Goal: Transaction & Acquisition: Purchase product/service

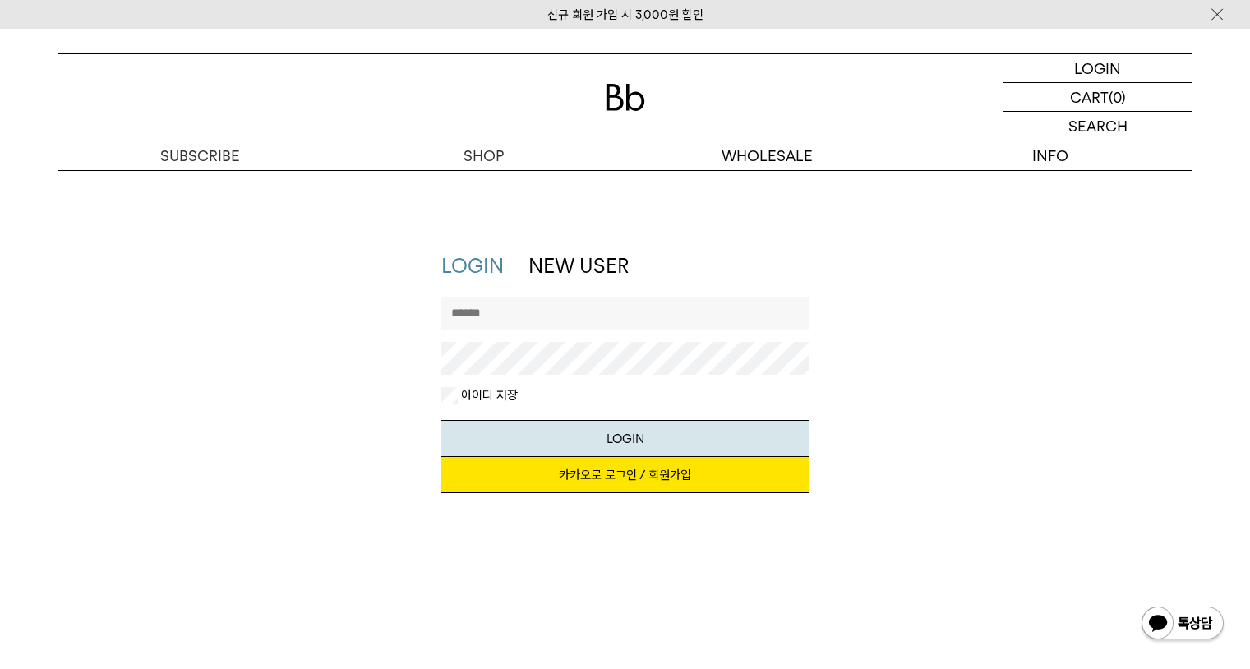
click at [1016, 436] on div "LOGIN NEW USER 지금 가입하시면 3,000원 쿠폰과 매월 회원 전용 커피 혜택을 드려요. 카카오로 로그인 / 회원가입 아이디로 로그…" at bounding box center [625, 380] width 1151 height 257
click at [1092, 97] on p "장바구니" at bounding box center [1089, 97] width 53 height 28
click at [1078, 120] on div "SEARCH 검색" at bounding box center [1098, 126] width 189 height 29
click at [1088, 75] on p "로그인" at bounding box center [1098, 68] width 39 height 28
click at [616, 321] on input "text" at bounding box center [624, 313] width 367 height 33
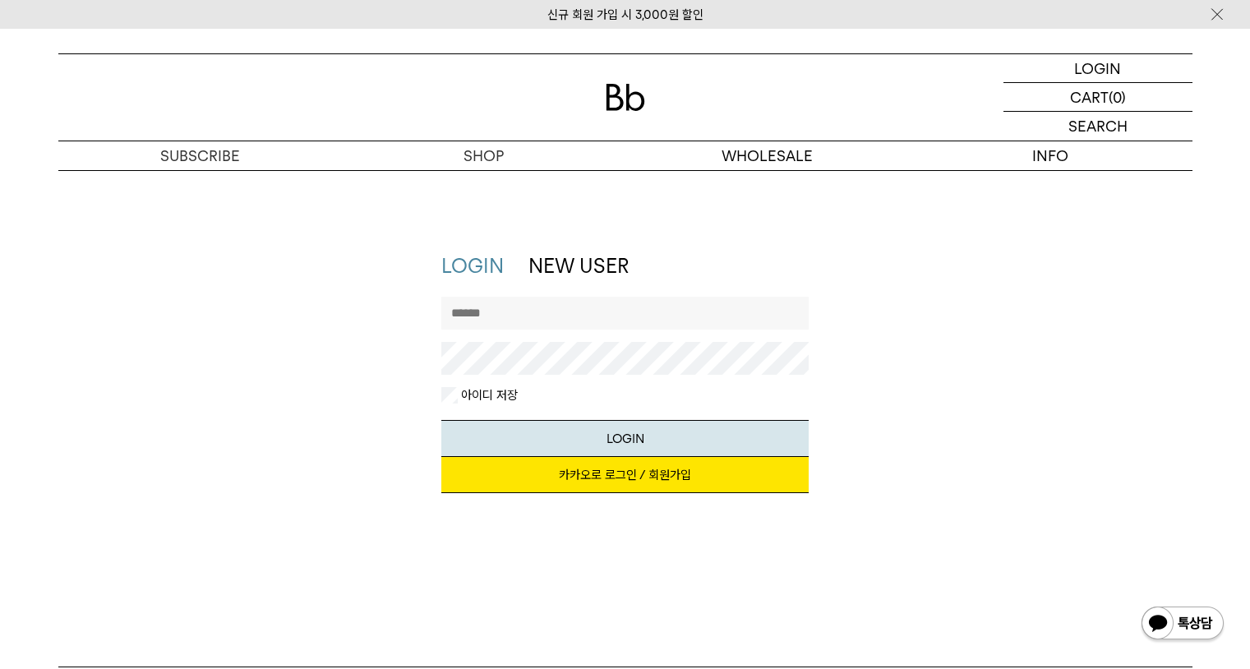
click at [564, 468] on link "카카오로 로그인 / 회원가입" at bounding box center [624, 475] width 367 height 36
click at [628, 484] on link "카카오로 로그인 / 회원가입" at bounding box center [624, 475] width 367 height 36
click at [1109, 94] on p "장바구니" at bounding box center [1089, 97] width 53 height 28
click at [1079, 72] on p "로그인" at bounding box center [1098, 68] width 39 height 28
click at [638, 482] on link "카카오로 로그인 / 회원가입" at bounding box center [624, 475] width 367 height 36
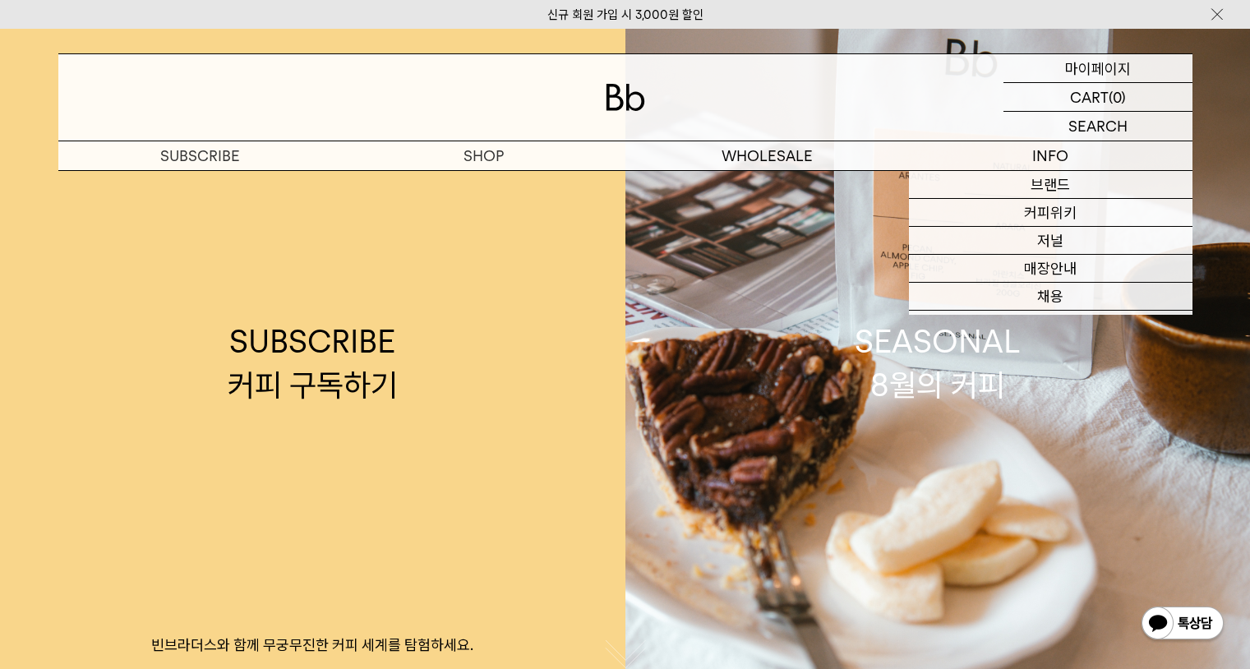
click at [1085, 77] on p "마이페이지" at bounding box center [1098, 68] width 66 height 28
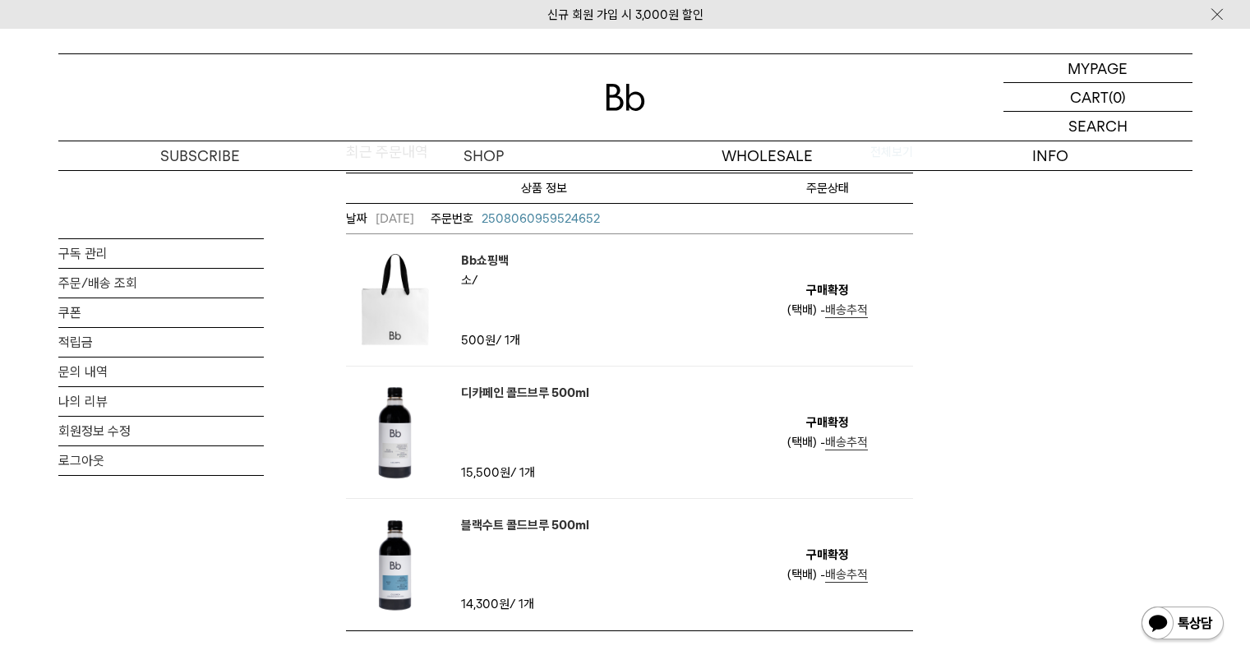
scroll to position [586, 0]
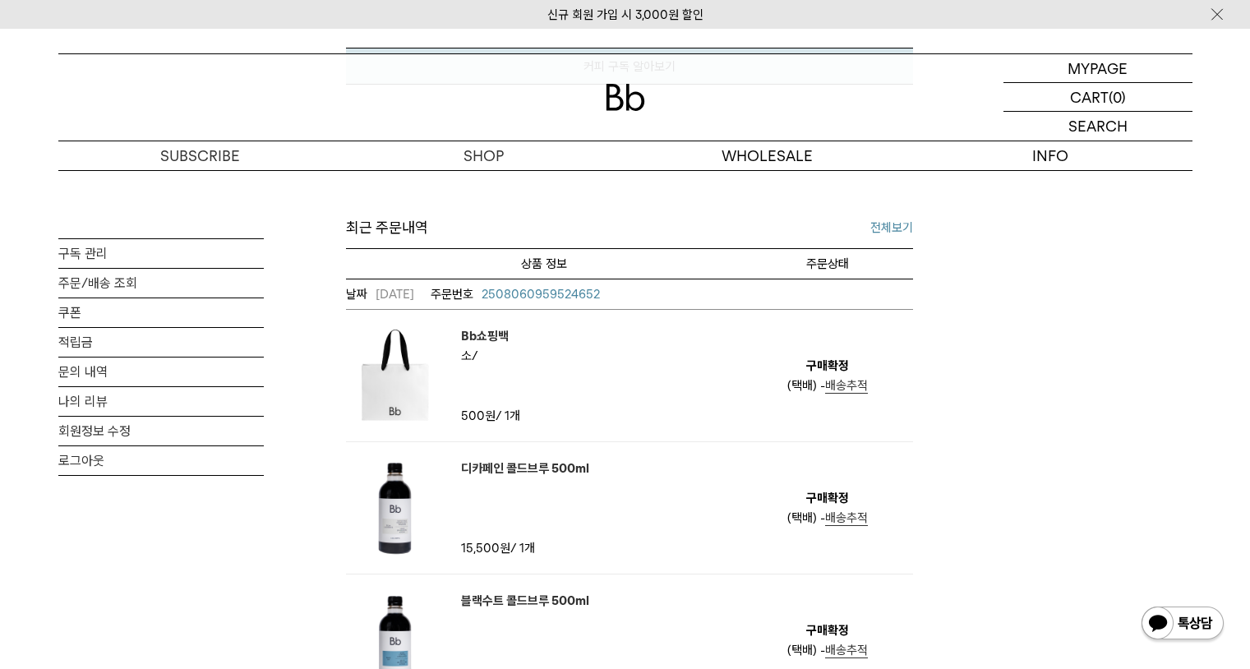
click at [876, 221] on link "전체보기" at bounding box center [892, 228] width 43 height 20
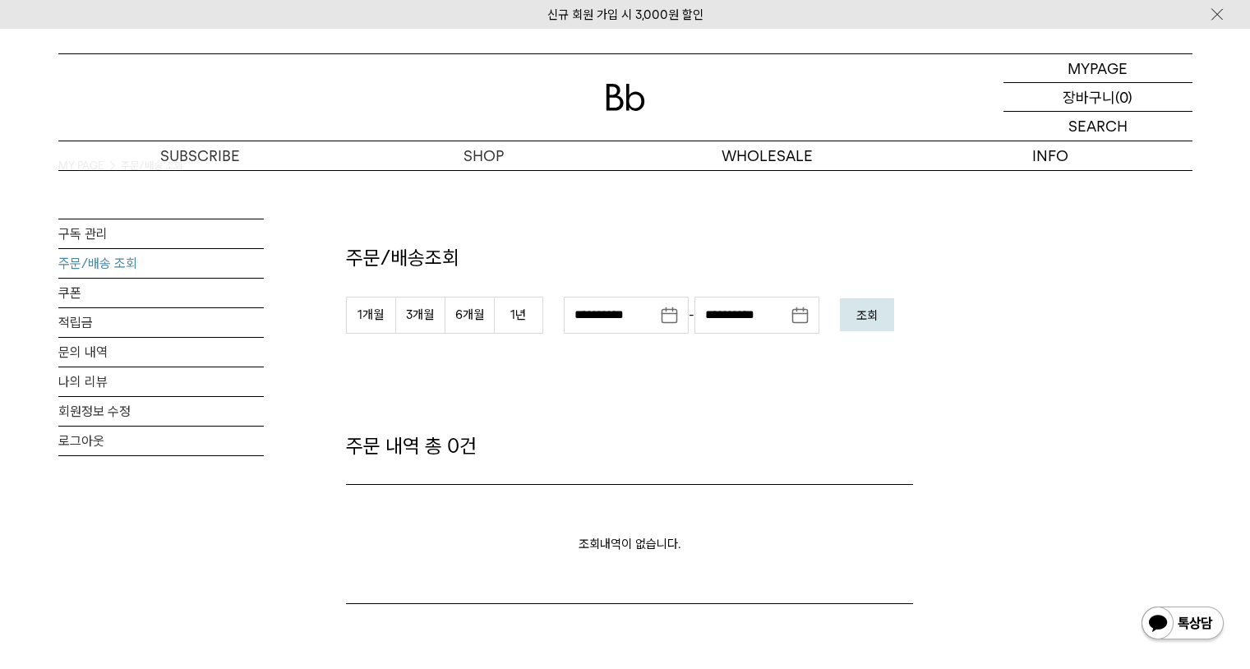
click at [1107, 99] on p "장바구니" at bounding box center [1089, 97] width 53 height 28
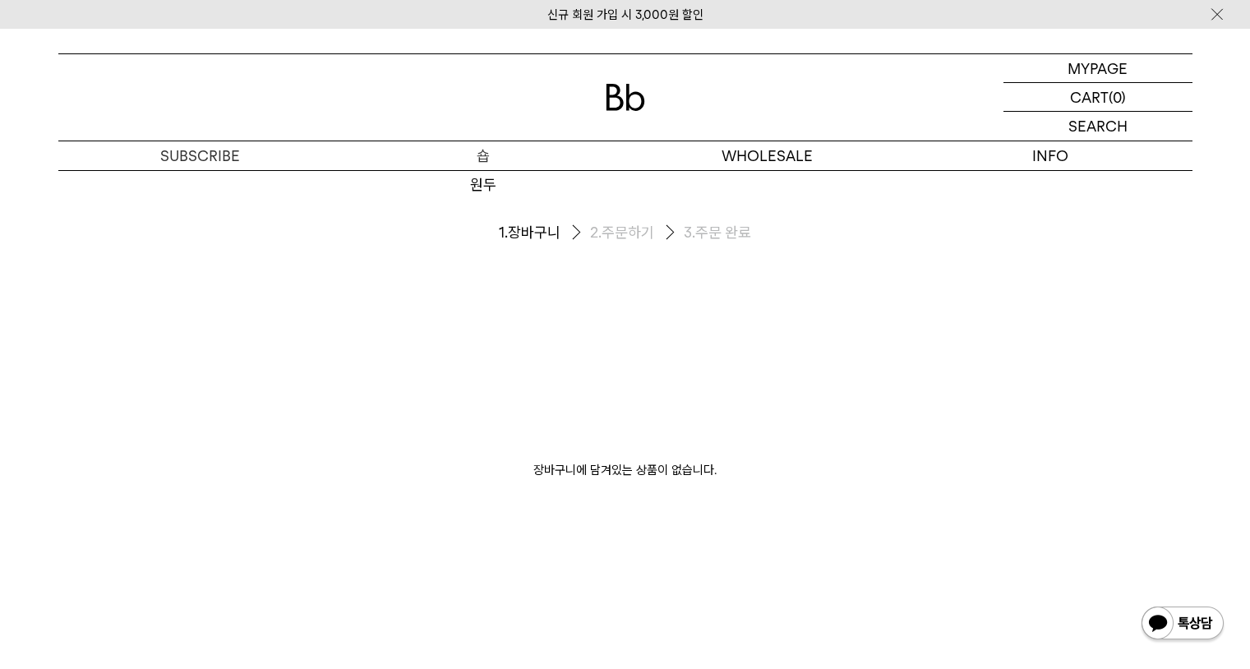
click at [487, 151] on p "숍" at bounding box center [484, 155] width 284 height 29
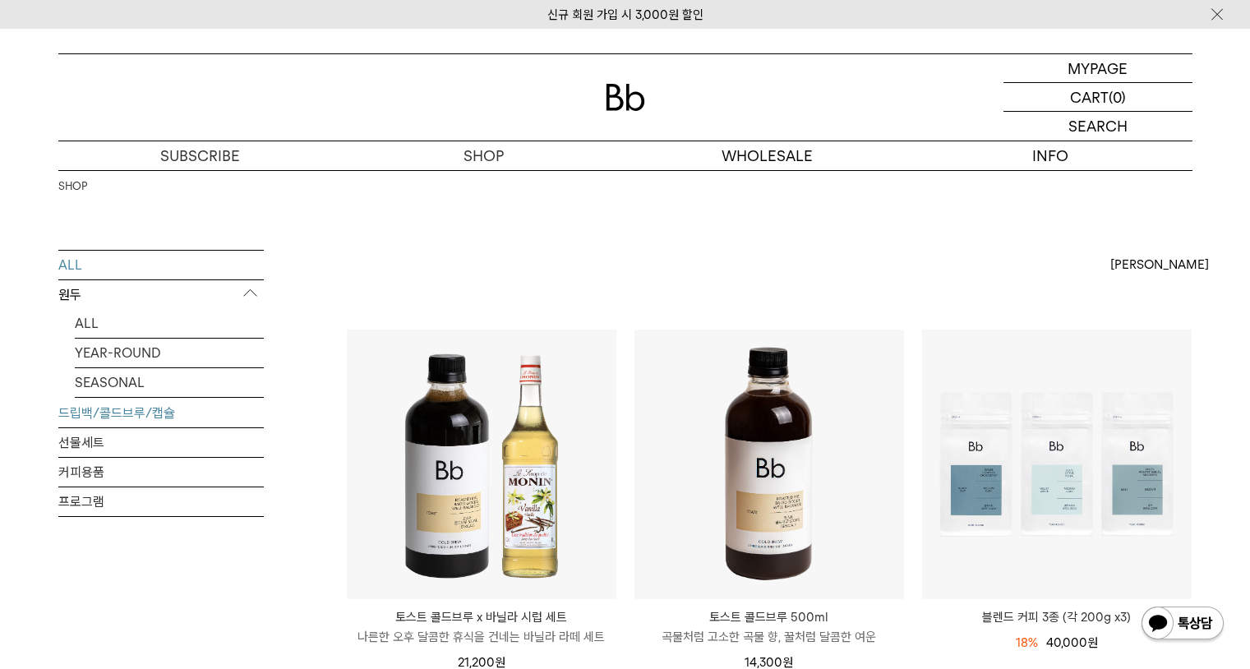
click at [117, 411] on link "드립백/콜드브루/캡슐" at bounding box center [161, 413] width 206 height 29
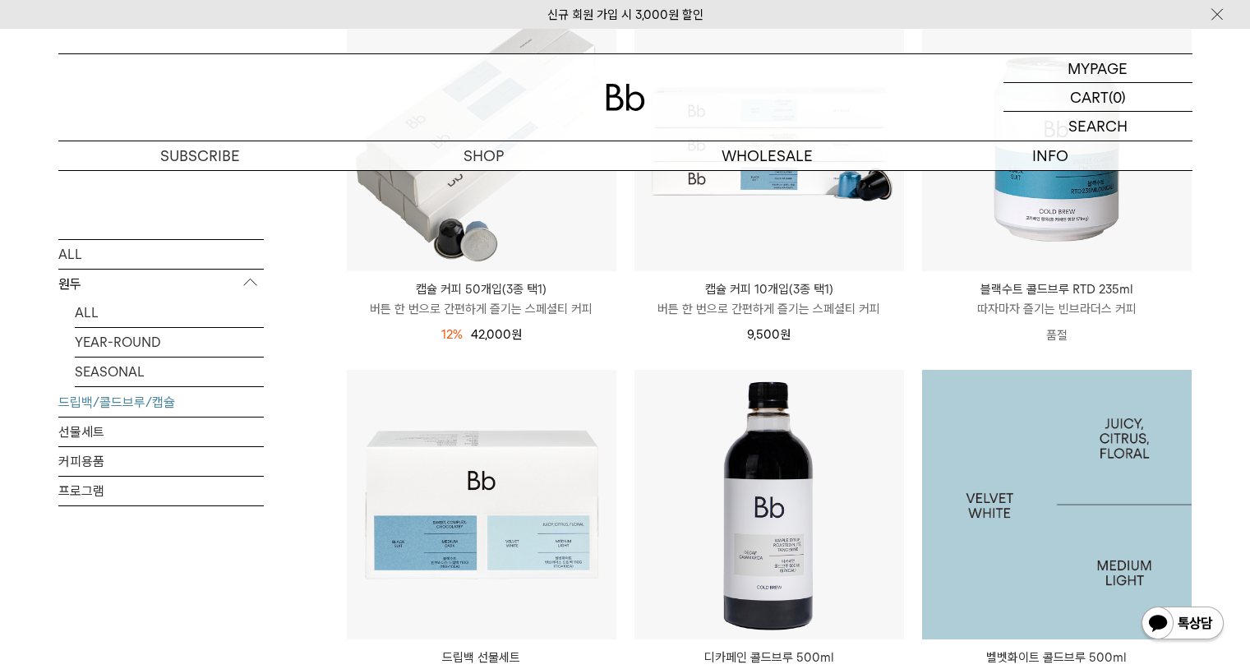
scroll to position [876, 0]
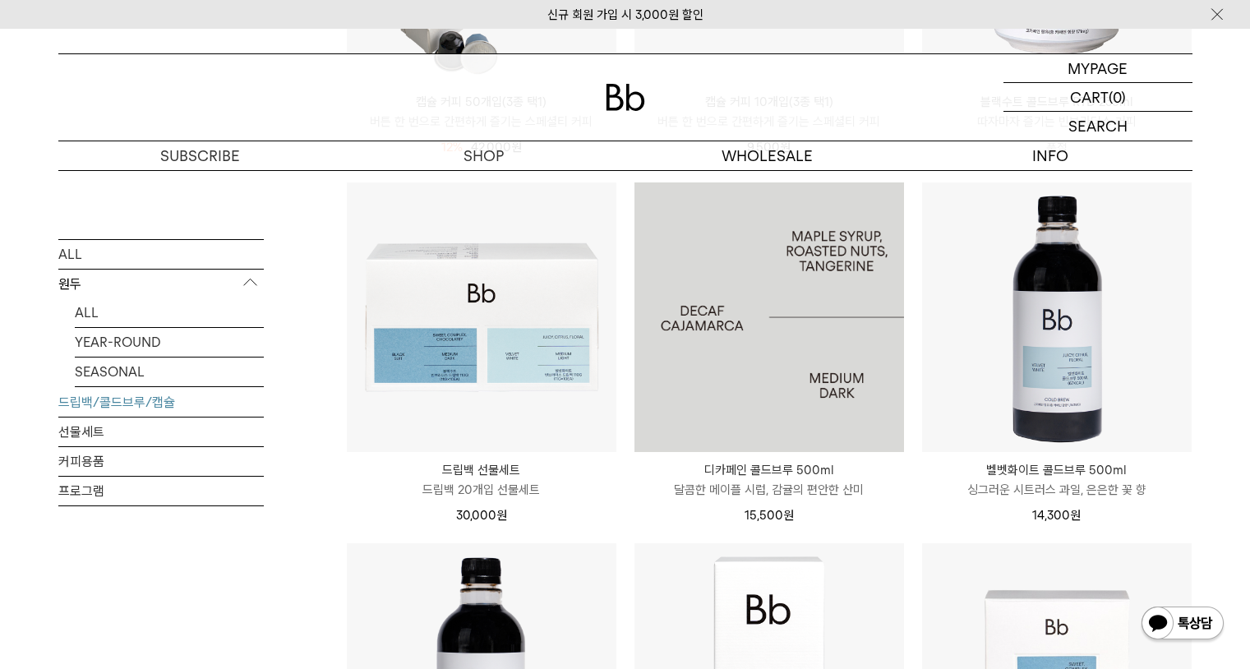
click at [788, 349] on img at bounding box center [770, 318] width 270 height 270
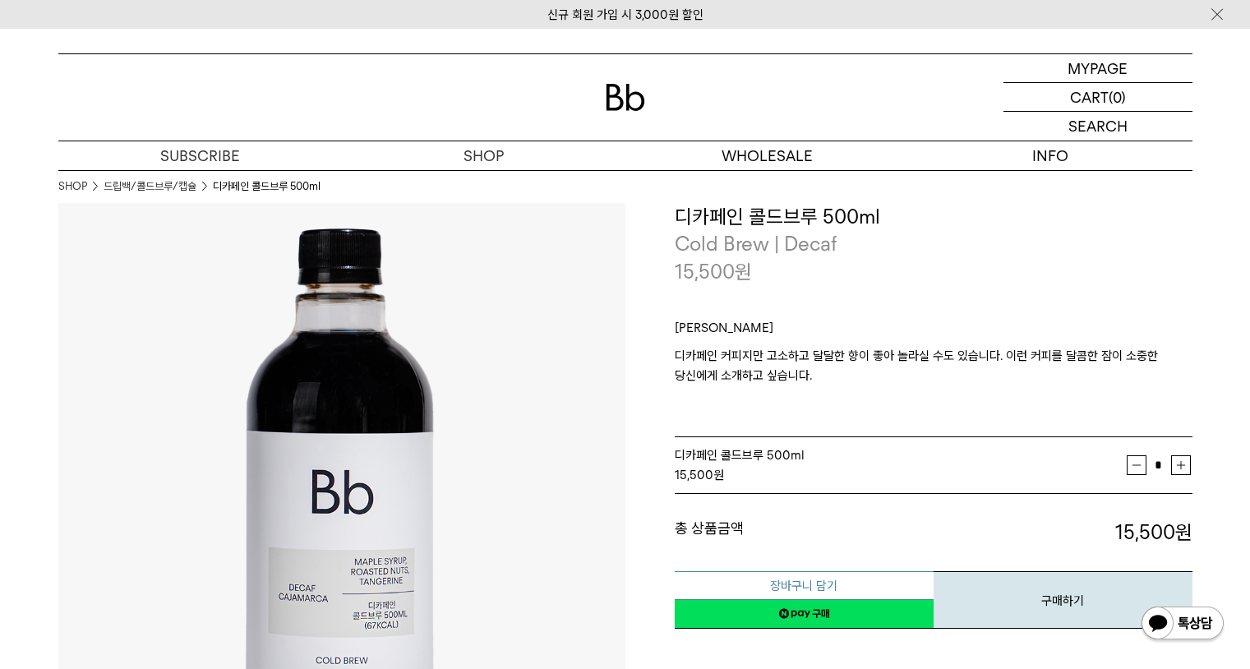
click at [809, 589] on button "장바구니 담기" at bounding box center [804, 585] width 259 height 29
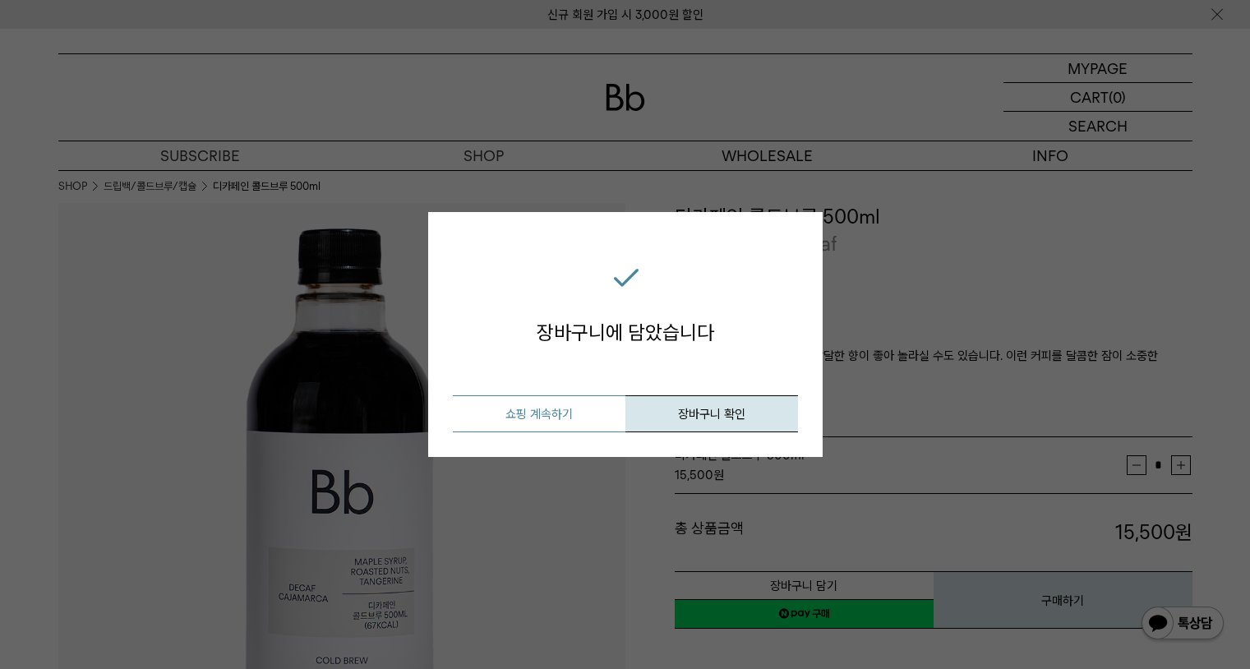
click at [561, 409] on button "쇼핑 계속하기" at bounding box center [539, 413] width 173 height 37
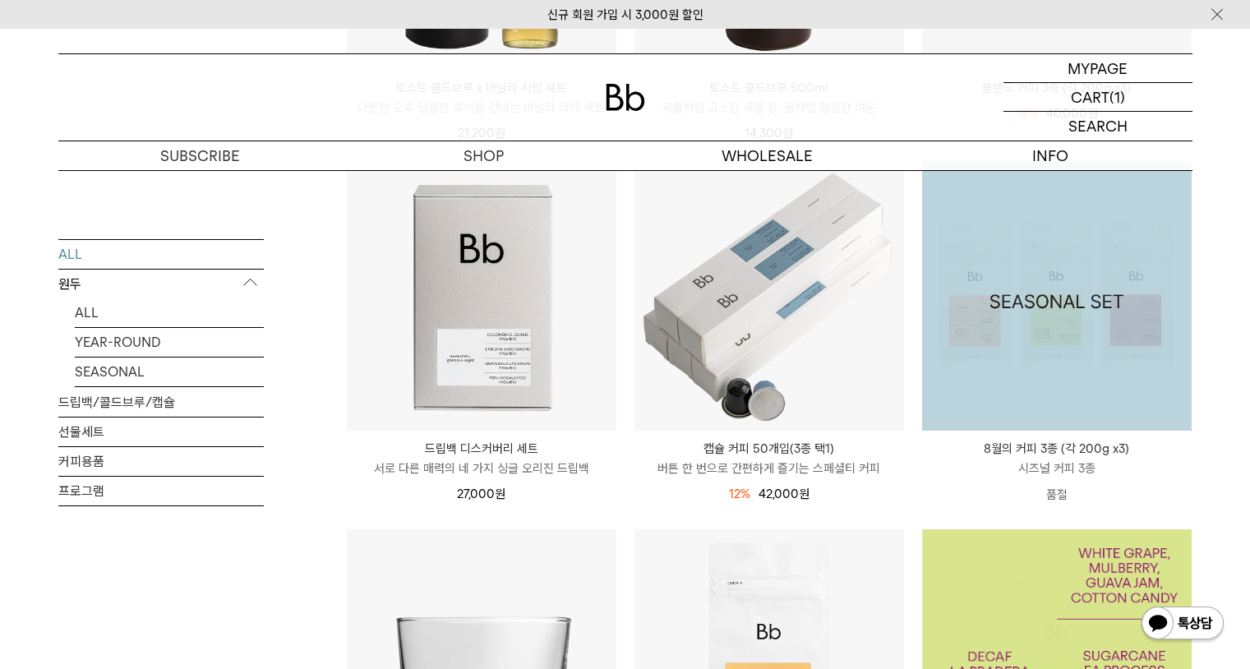
scroll to position [102, 0]
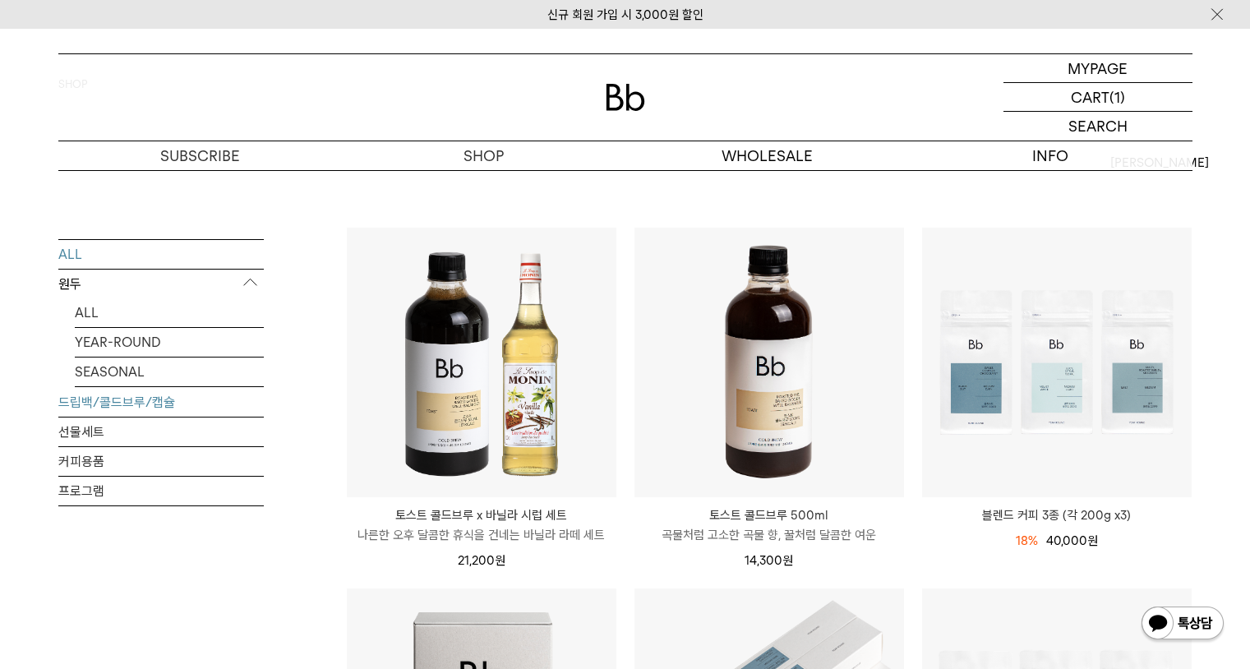
click at [176, 413] on link "드립백/콜드브루/캡슐" at bounding box center [161, 401] width 206 height 29
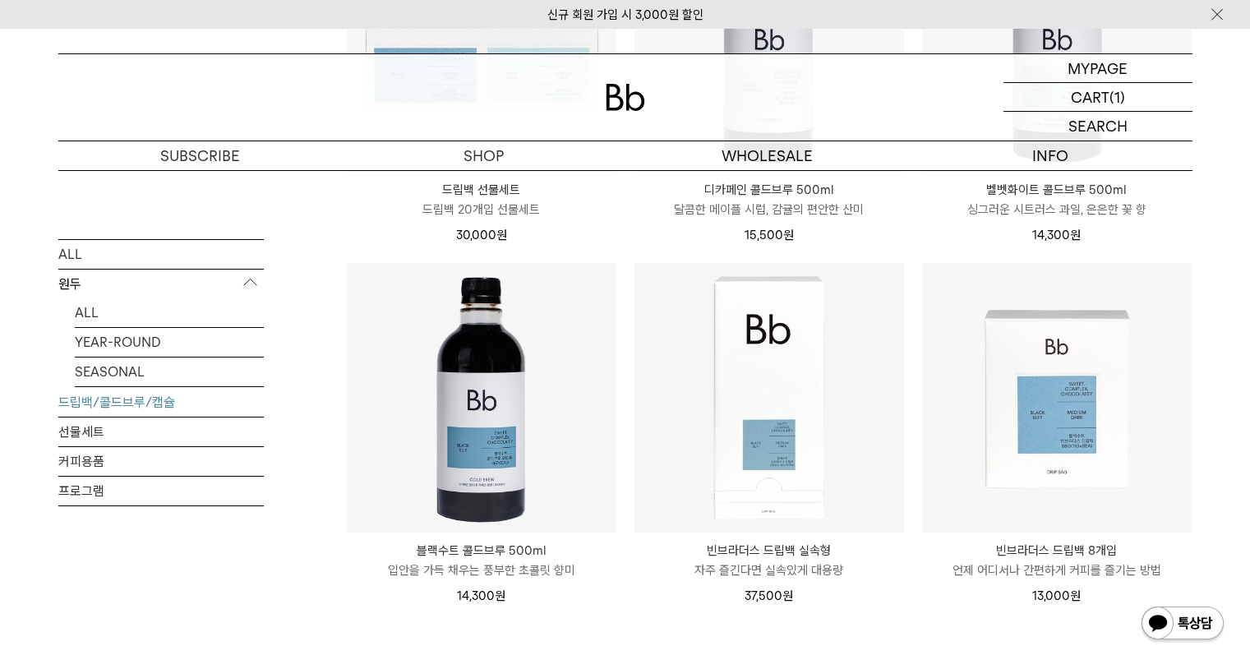
scroll to position [1160, 0]
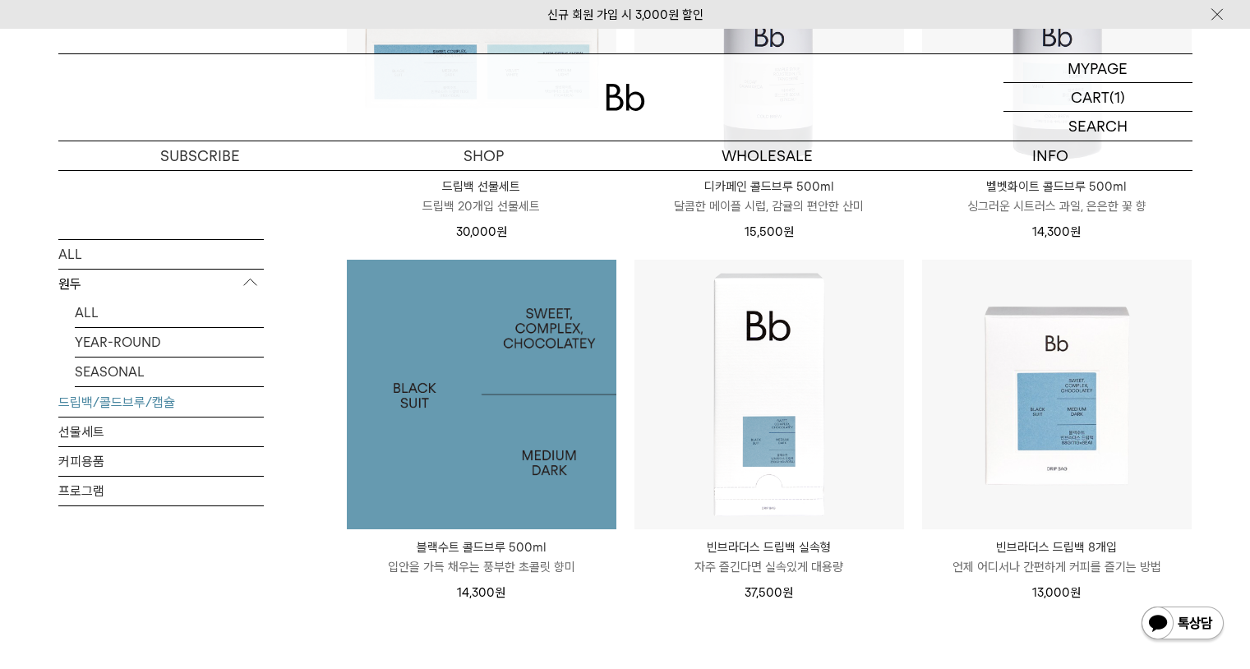
click at [495, 412] on img at bounding box center [482, 395] width 270 height 270
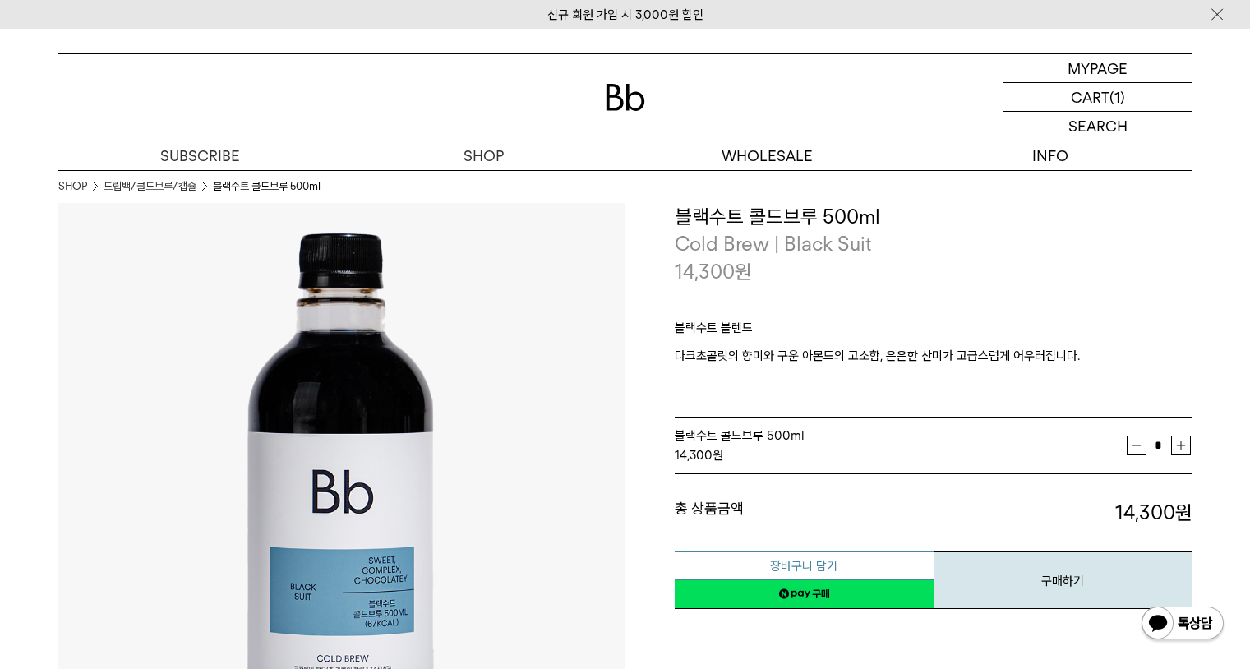
click at [823, 567] on button "장바구니 담기" at bounding box center [804, 566] width 259 height 29
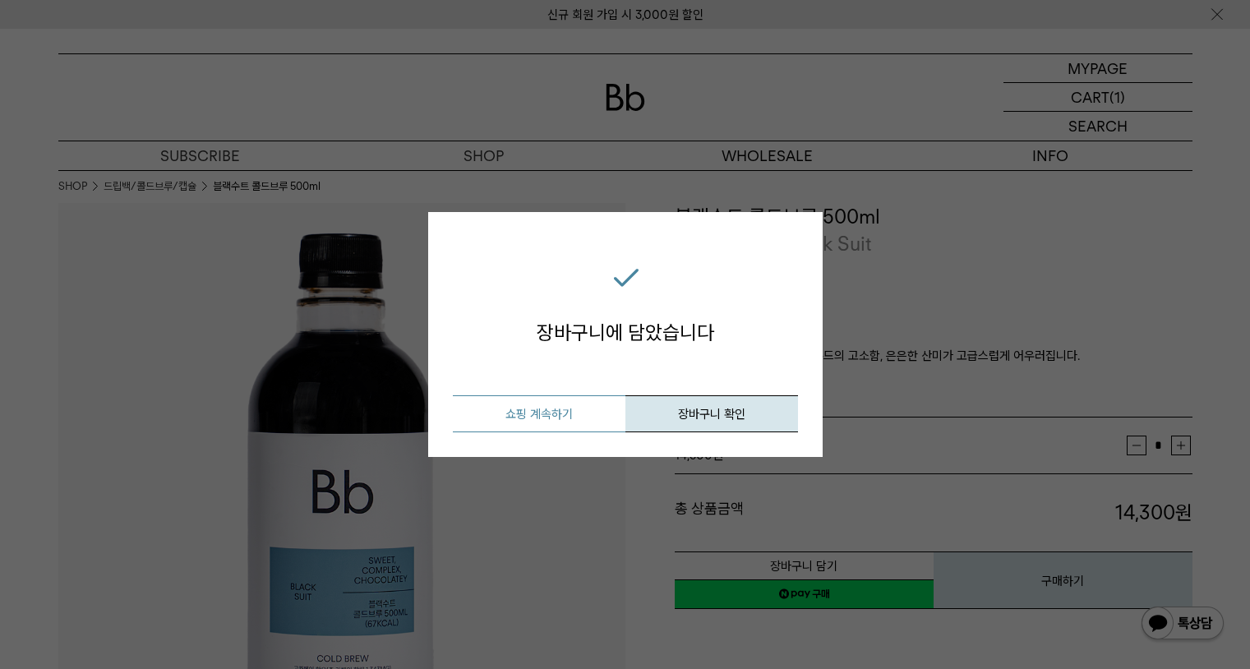
click at [509, 413] on button "쇼핑 계속하기" at bounding box center [539, 413] width 173 height 37
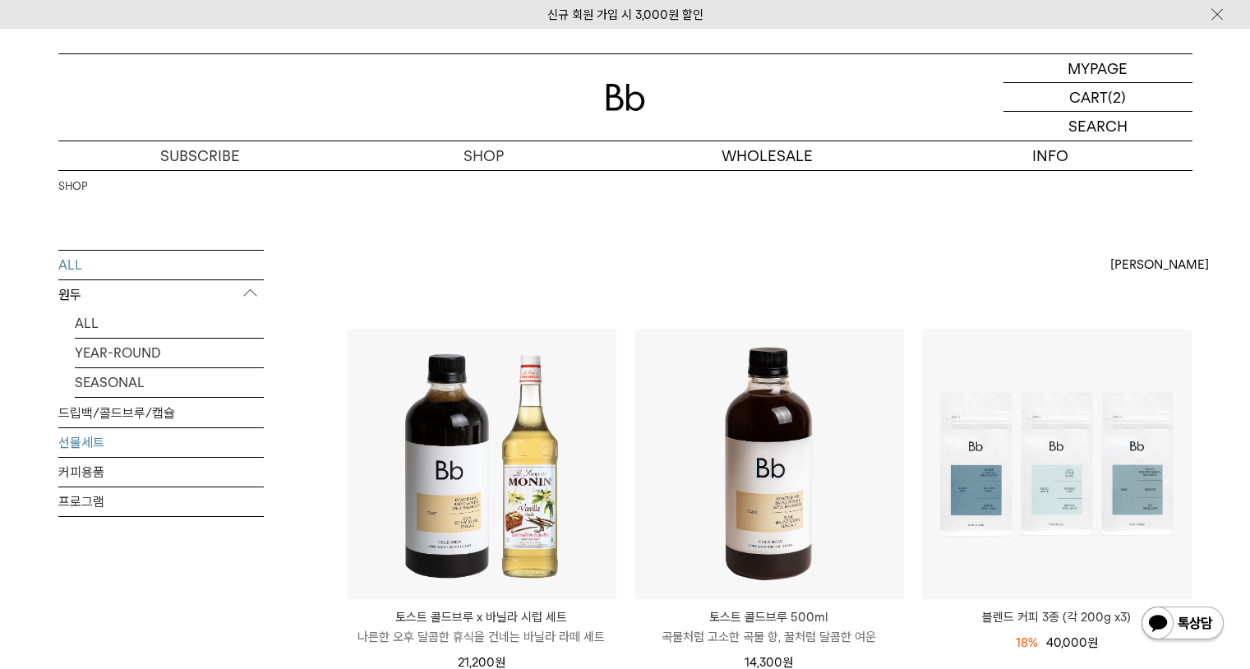
click at [93, 448] on link "선물세트" at bounding box center [161, 442] width 206 height 29
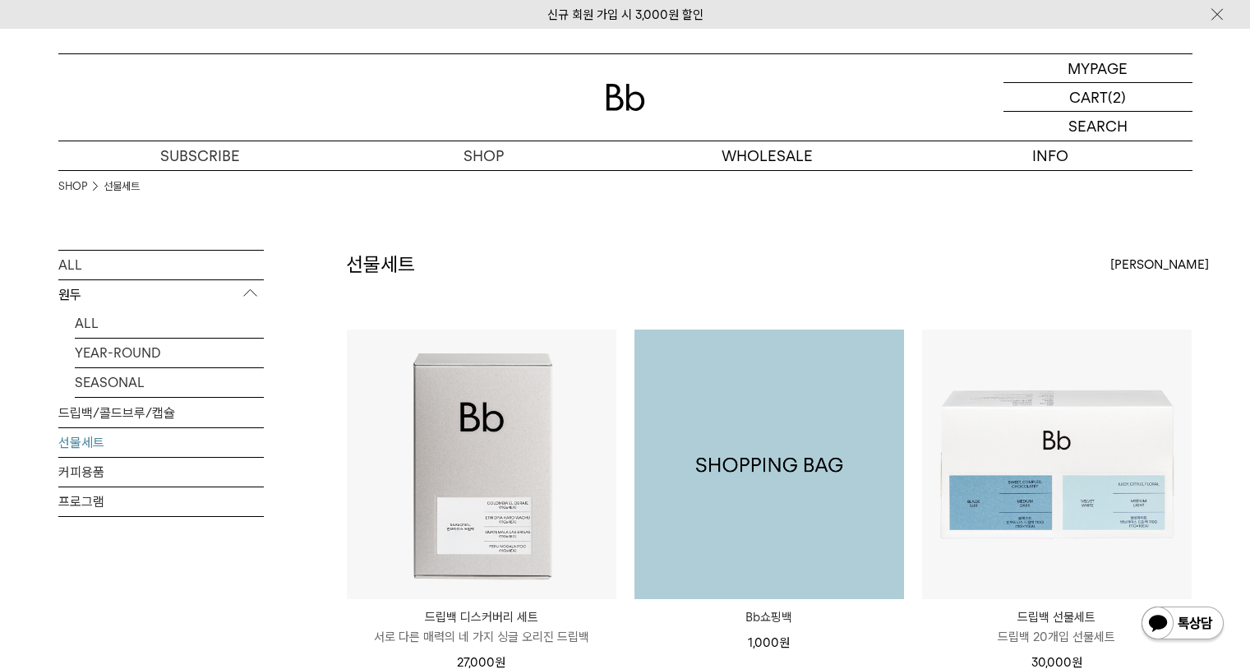
click at [825, 418] on img at bounding box center [770, 465] width 270 height 270
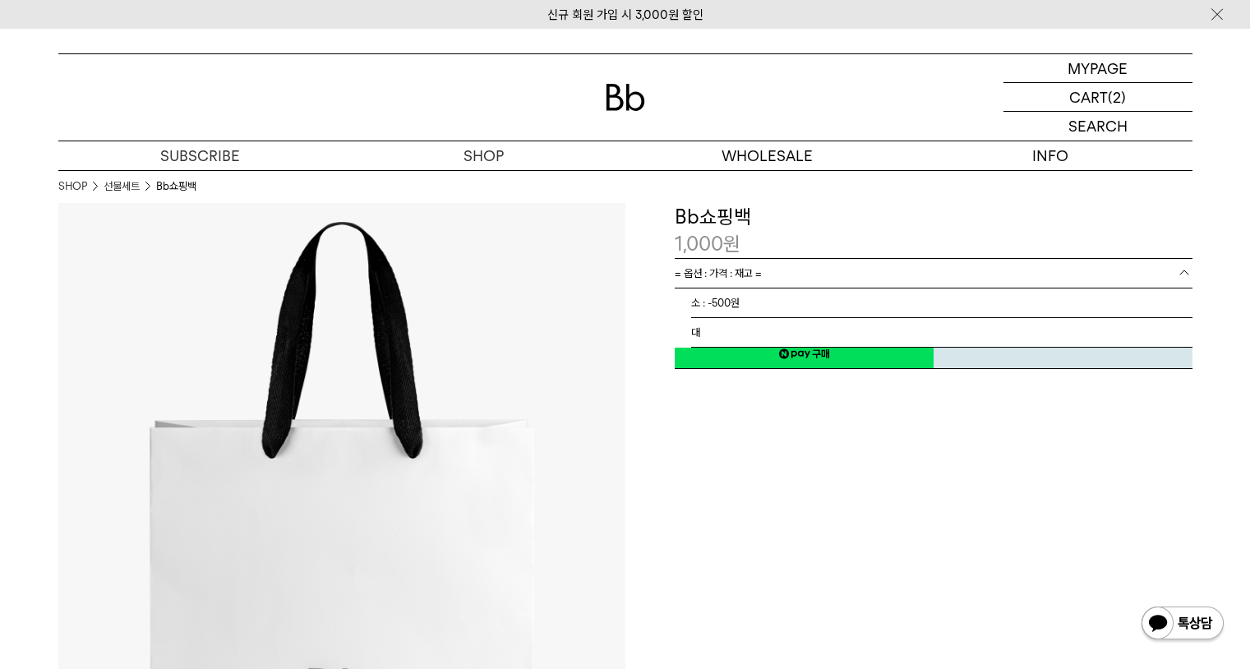
click at [853, 266] on link "= 옵션 : 가격 : 재고 =" at bounding box center [934, 273] width 518 height 29
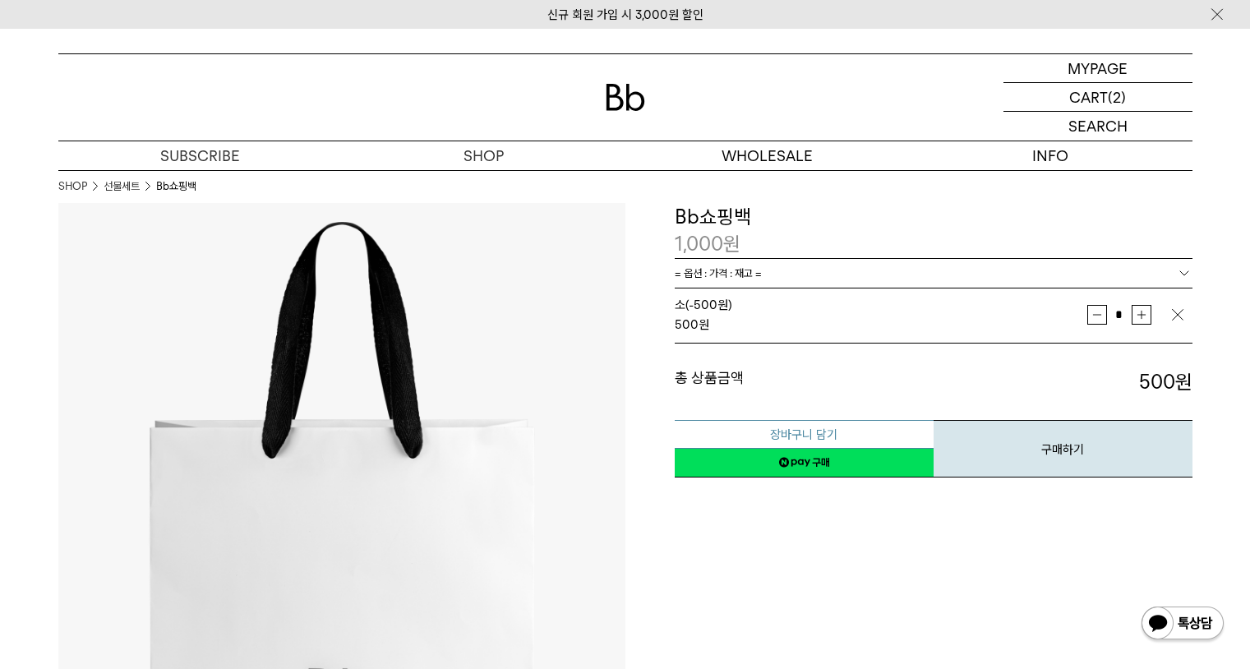
click at [853, 431] on button "장바구니 담기" at bounding box center [804, 434] width 259 height 29
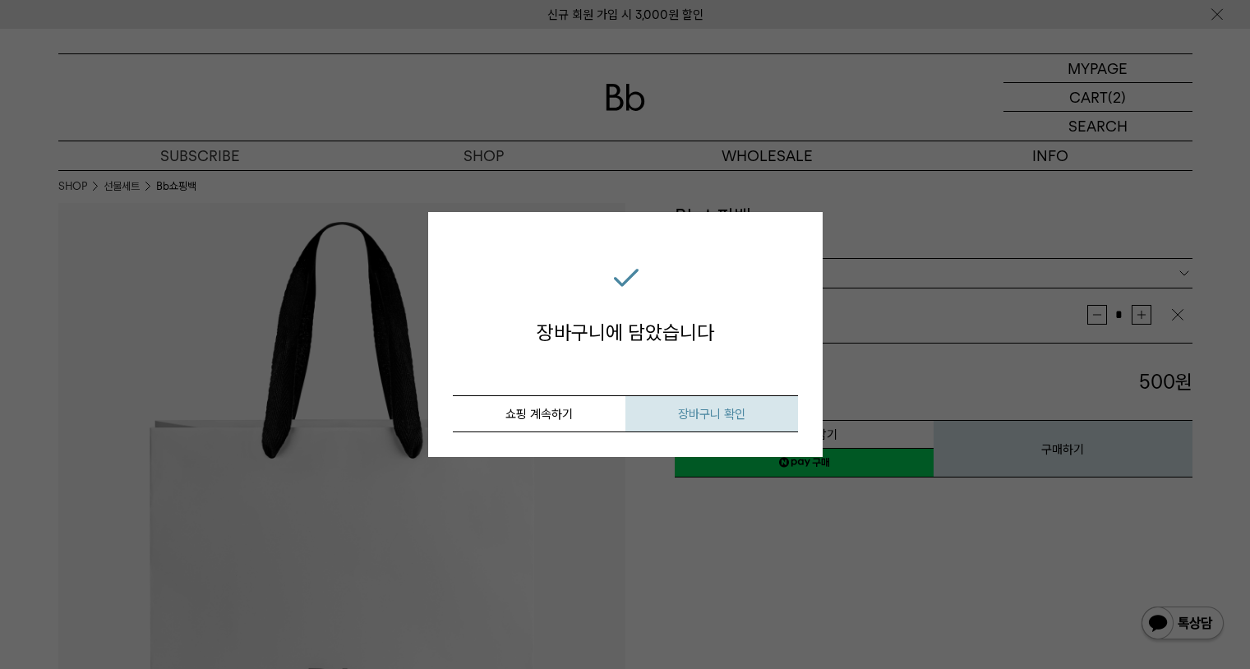
click at [714, 417] on span "장바구니 확인" at bounding box center [711, 414] width 67 height 15
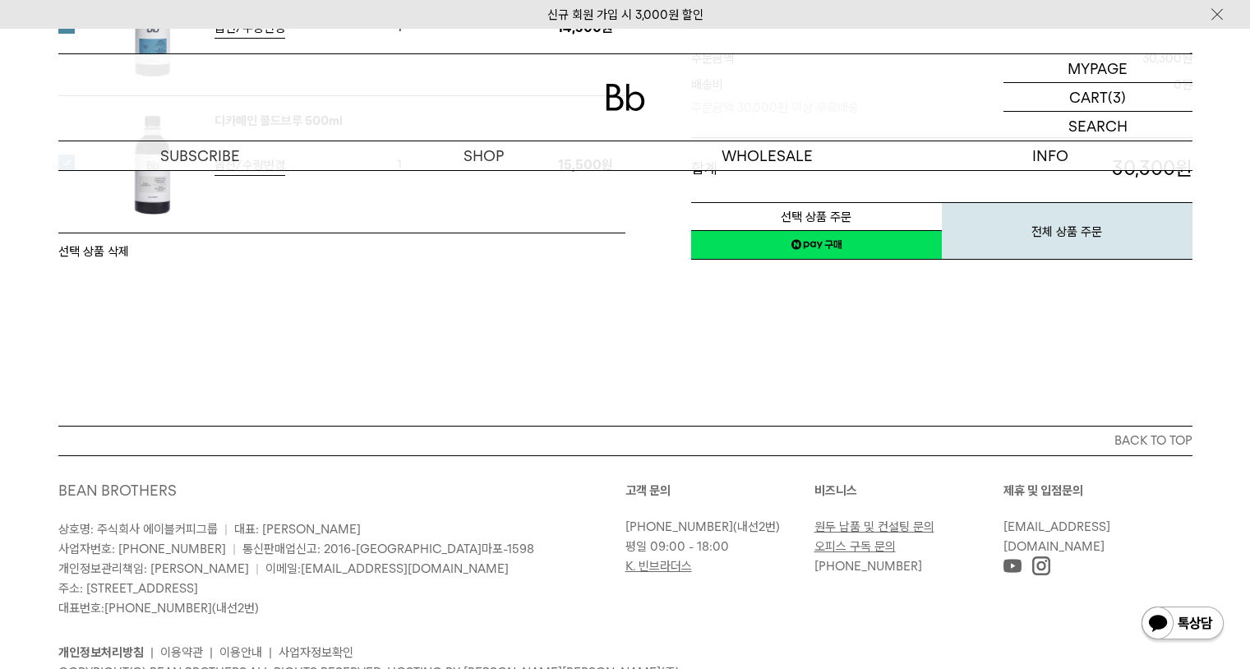
scroll to position [289, 0]
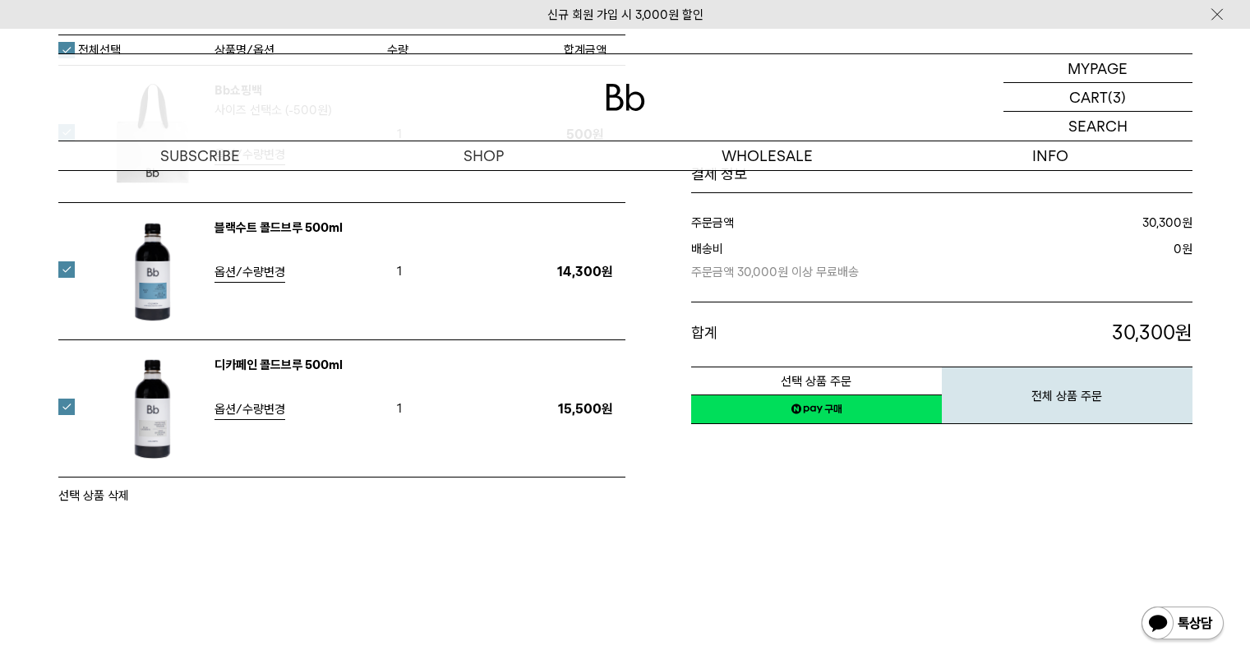
click at [867, 411] on link "네이버페이 구매하기" at bounding box center [816, 410] width 251 height 30
